Goal: Task Accomplishment & Management: Use online tool/utility

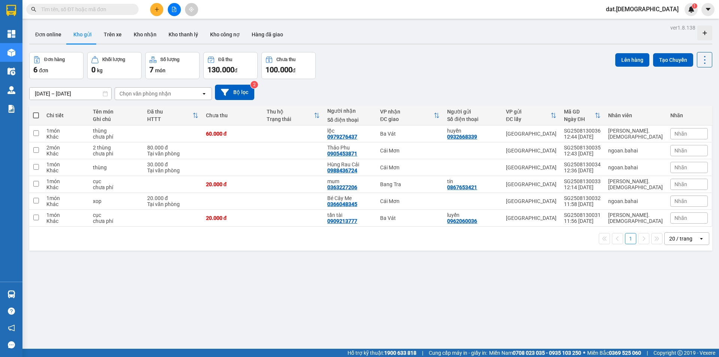
click at [40, 114] on th at bounding box center [35, 116] width 13 height 20
click at [37, 115] on span at bounding box center [36, 115] width 6 height 6
click at [36, 112] on input "checkbox" at bounding box center [36, 112] width 0 height 0
checkbox input "true"
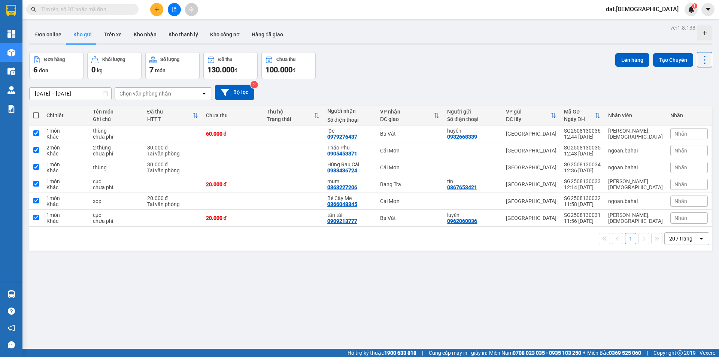
checkbox input "true"
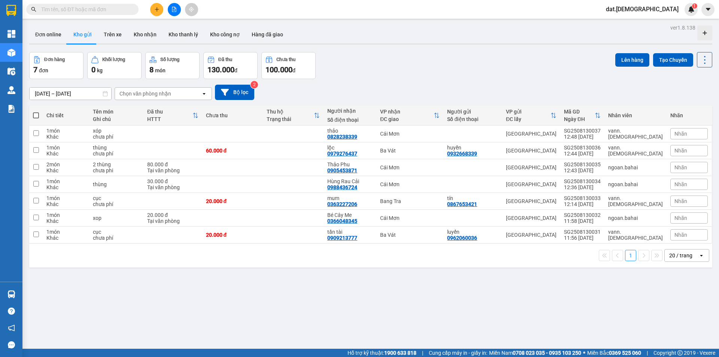
click at [37, 119] on th at bounding box center [35, 116] width 13 height 20
click at [34, 115] on span at bounding box center [36, 115] width 6 height 6
click at [36, 112] on input "checkbox" at bounding box center [36, 112] width 0 height 0
checkbox input "true"
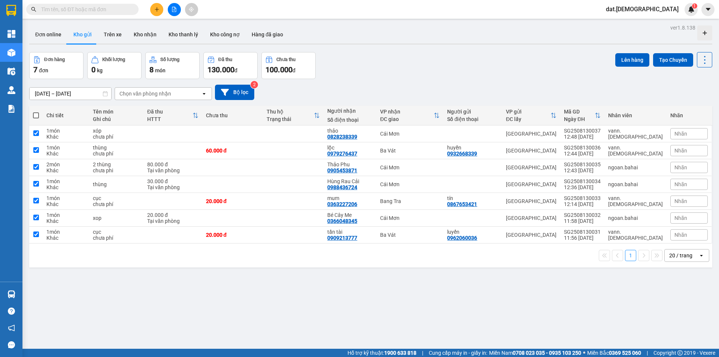
checkbox input "true"
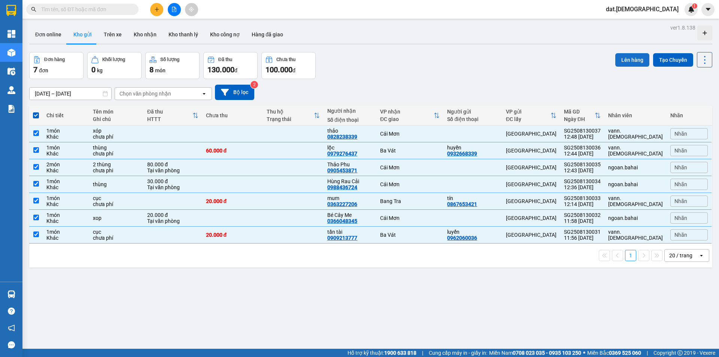
click at [627, 58] on button "Lên hàng" at bounding box center [632, 59] width 34 height 13
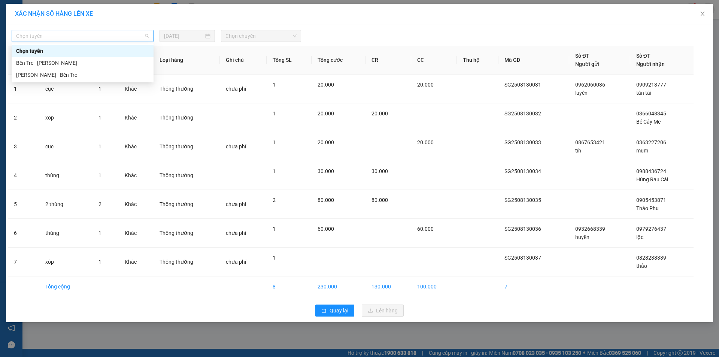
click at [53, 39] on span "Chọn tuyến" at bounding box center [82, 35] width 133 height 11
click at [48, 74] on div "[PERSON_NAME] - Bến Tre" at bounding box center [82, 75] width 133 height 8
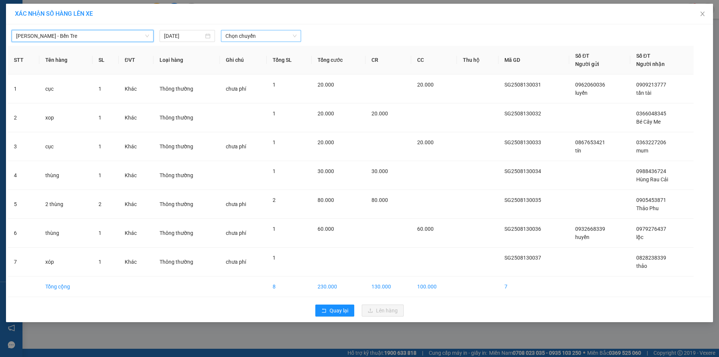
click at [262, 37] on span "Chọn chuyến" at bounding box center [260, 35] width 71 height 11
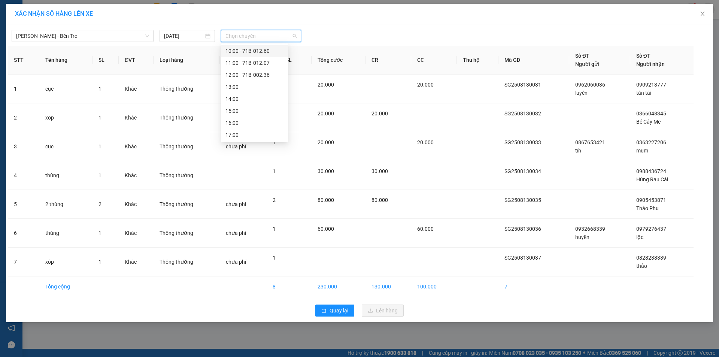
scroll to position [75, 0]
click at [263, 85] on div "13:00" at bounding box center [254, 84] width 58 height 8
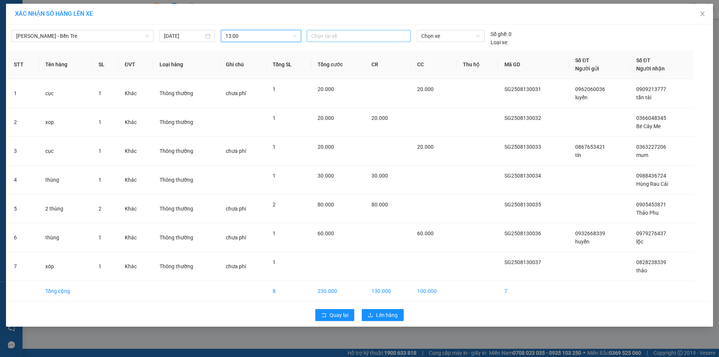
click at [337, 38] on div at bounding box center [359, 35] width 100 height 9
type input "linh"
click at [356, 49] on div "[PERSON_NAME]" at bounding box center [362, 51] width 103 height 8
click at [458, 36] on span "Chọn xe" at bounding box center [450, 35] width 58 height 11
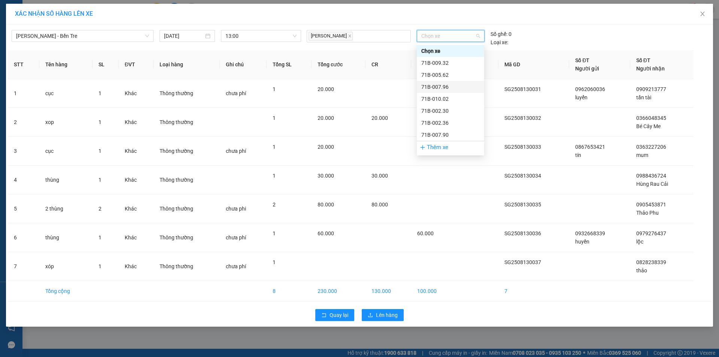
click at [447, 84] on div "71B-007.96" at bounding box center [450, 87] width 58 height 8
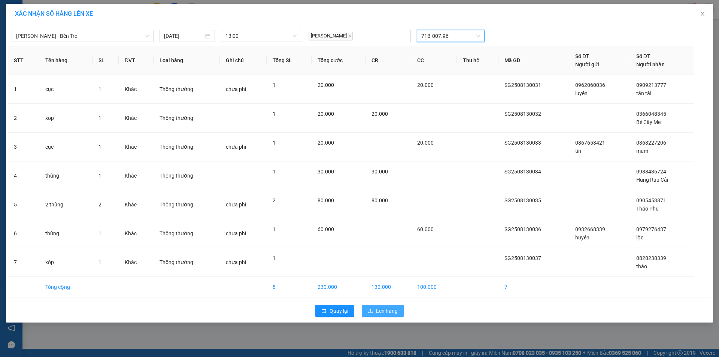
click at [391, 312] on span "Lên hàng" at bounding box center [387, 311] width 22 height 8
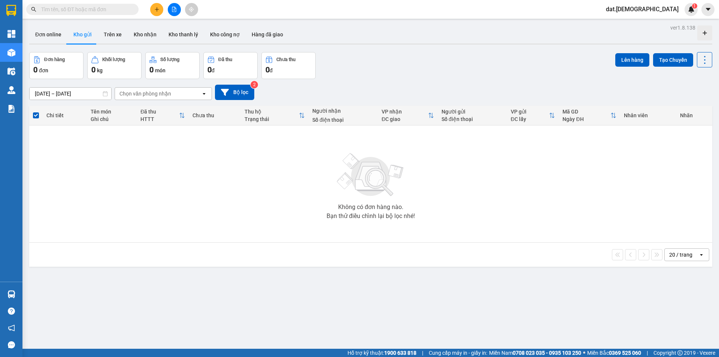
click at [379, 75] on div "Đơn hàng 0 đơn Khối lượng 0 kg Số lượng 0 món Đã thu 0 đ Chưa thu 0 đ Lên hàng …" at bounding box center [370, 65] width 683 height 27
click at [364, 72] on div "Đơn hàng 0 đơn Khối lượng 0 kg Số lượng 0 món Đã thu 0 đ Chưa thu 0 đ Lên hàng …" at bounding box center [370, 65] width 683 height 27
